Goal: Information Seeking & Learning: Learn about a topic

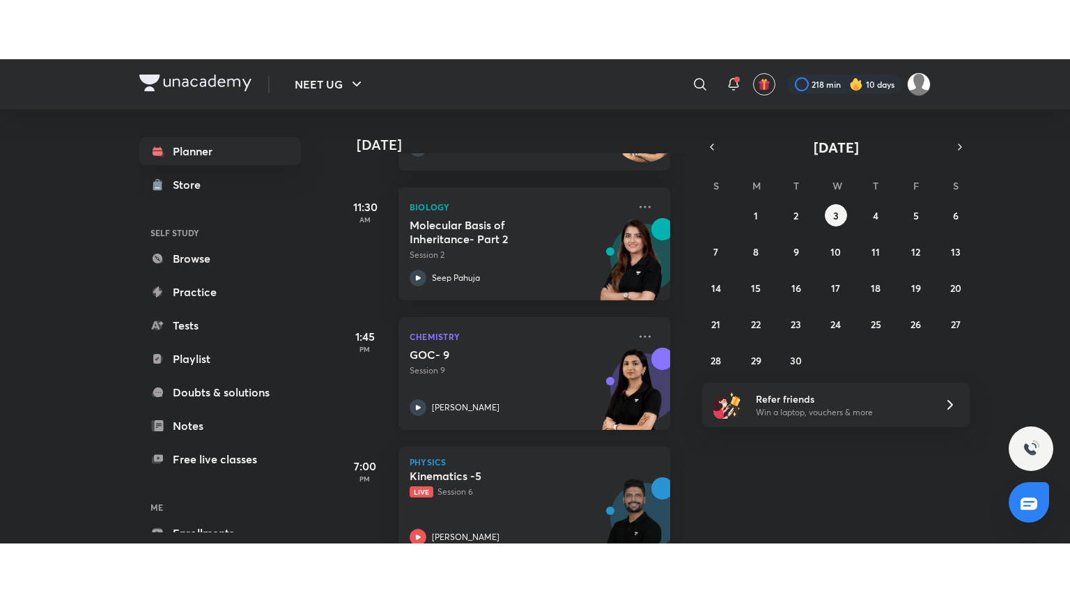
scroll to position [474, 3]
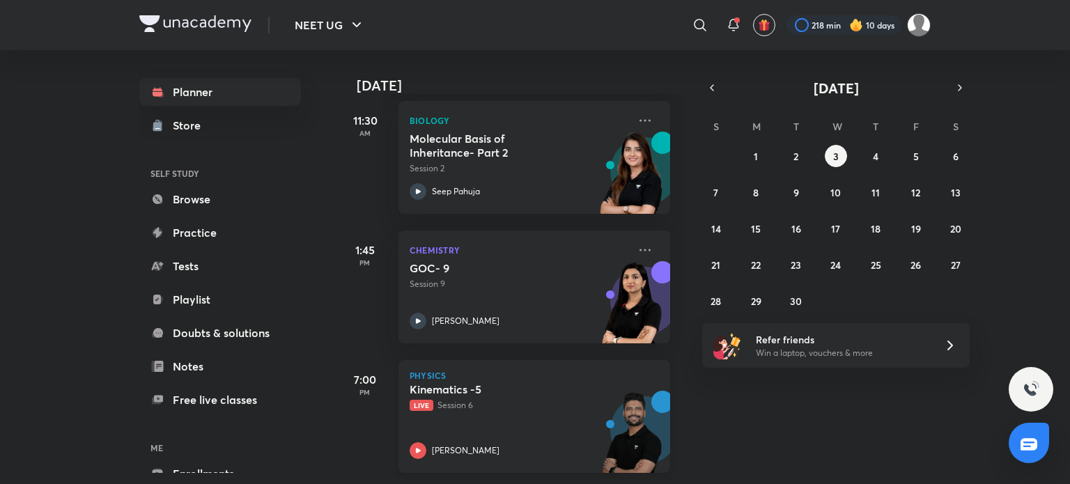
click at [596, 433] on img at bounding box center [632, 439] width 77 height 96
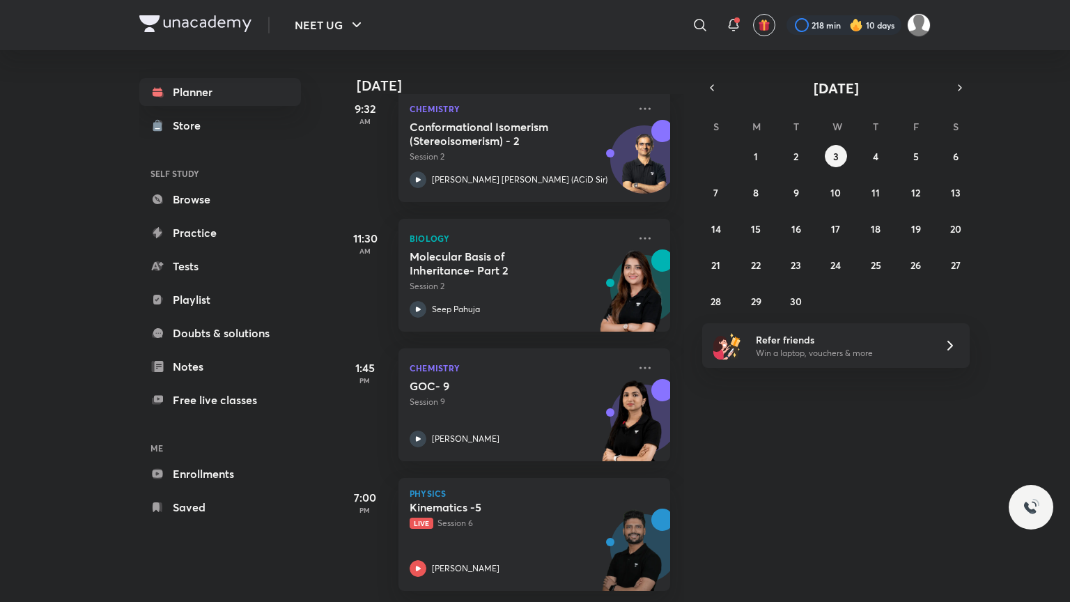
scroll to position [356, 3]
